Goal: Navigation & Orientation: Find specific page/section

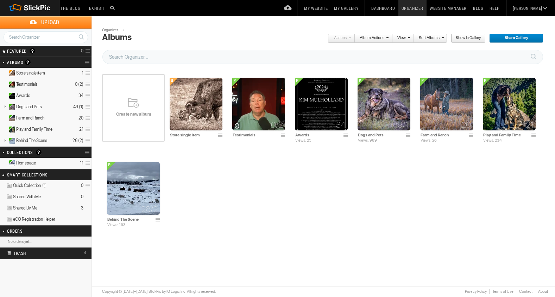
click at [426, 9] on link "Organizer" at bounding box center [412, 8] width 28 height 16
click at [464, 7] on link "Website Manager" at bounding box center [447, 8] width 43 height 16
click at [459, 10] on link "Website Manager" at bounding box center [447, 8] width 43 height 16
